Goal: Transaction & Acquisition: Purchase product/service

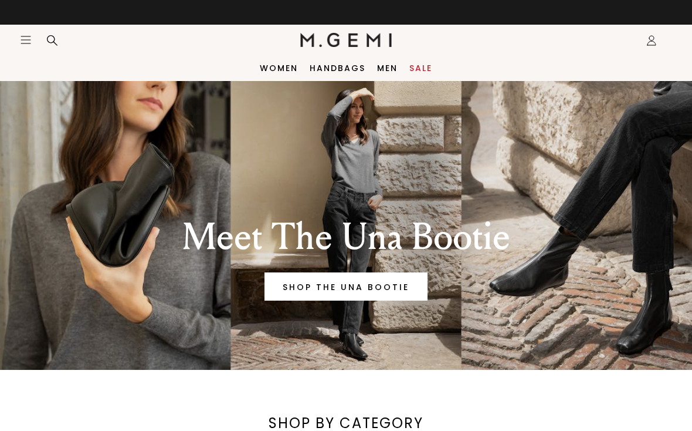
click at [407, 77] on div "Women Handbags Men Sale" at bounding box center [346, 68] width 692 height 26
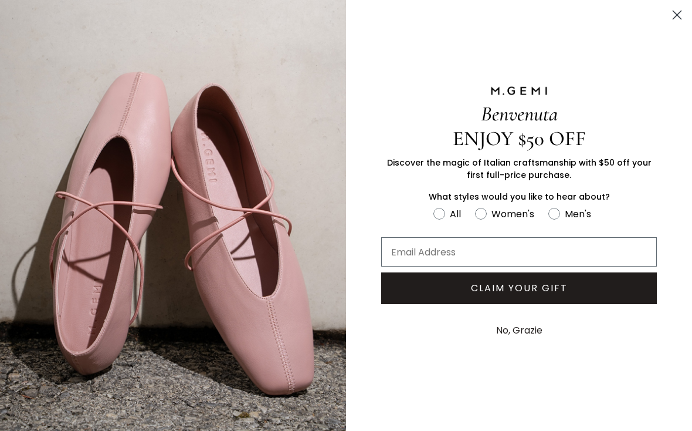
scroll to position [190, 0]
click at [677, 16] on icon "Close dialog" at bounding box center [678, 15] width 8 height 8
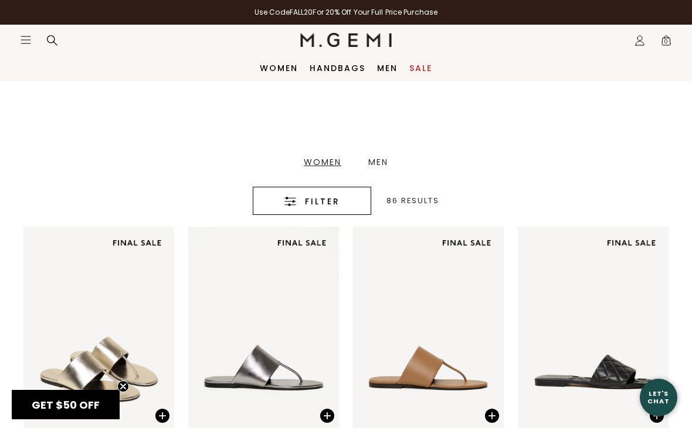
click at [310, 202] on span "Filter" at bounding box center [322, 201] width 35 height 14
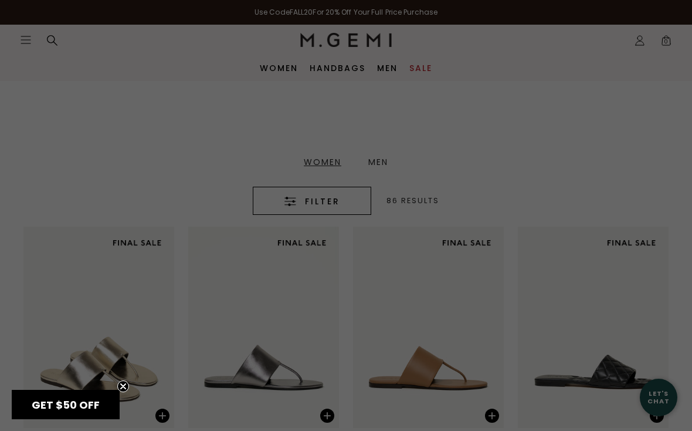
scroll to position [0, 0]
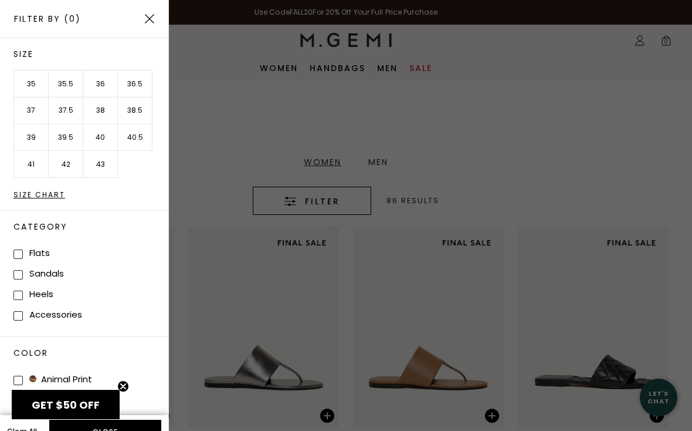
click at [137, 82] on li "36.5" at bounding box center [135, 83] width 35 height 27
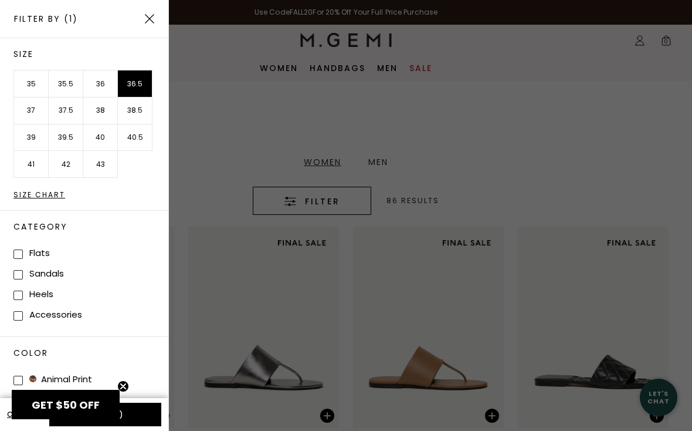
click at [32, 82] on li "35" at bounding box center [31, 83] width 35 height 27
click at [63, 82] on li "35.5" at bounding box center [66, 83] width 35 height 27
click at [33, 106] on li "37" at bounding box center [31, 110] width 35 height 27
click at [636, 201] on div at bounding box center [346, 215] width 692 height 431
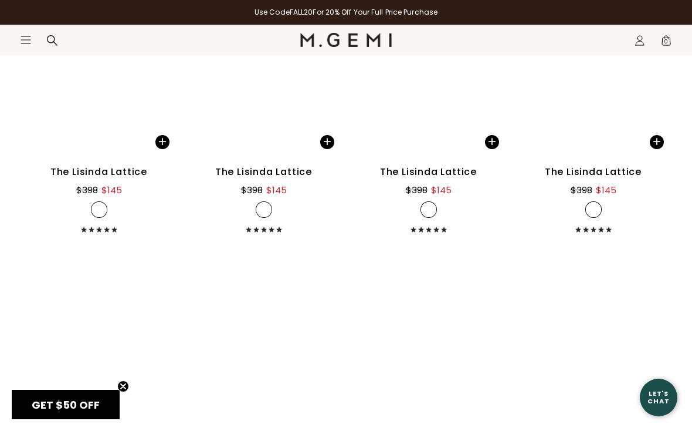
scroll to position [2721, 0]
